Goal: Check status: Check status

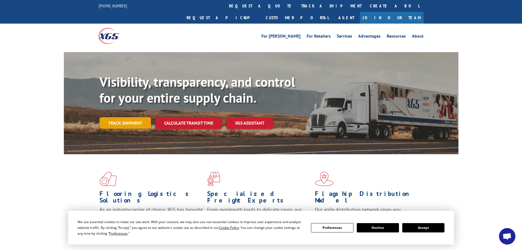
click at [127, 117] on link "Track shipment" at bounding box center [125, 123] width 52 height 12
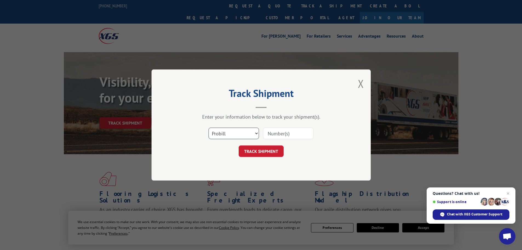
click at [250, 135] on select "Select category... Probill BOL PO" at bounding box center [234, 133] width 50 height 12
select select "bol"
click at [209, 127] on select "Select category... Probill BOL PO" at bounding box center [234, 133] width 50 height 12
click at [273, 135] on input at bounding box center [288, 133] width 50 height 12
paste input "5470649"
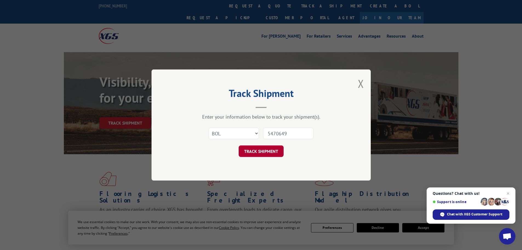
type input "5470649"
click at [263, 150] on button "TRACK SHIPMENT" at bounding box center [261, 151] width 45 height 12
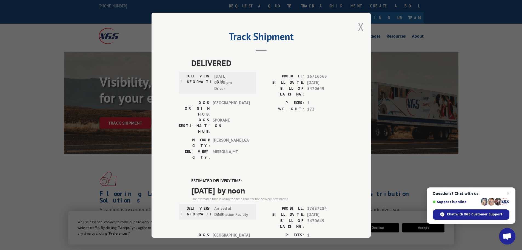
click at [358, 30] on button "Close modal" at bounding box center [361, 26] width 6 height 15
